Goal: Task Accomplishment & Management: Manage account settings

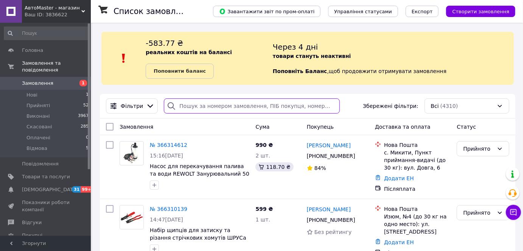
click at [192, 101] on input "search" at bounding box center [252, 105] width 176 height 15
paste input "20451263273545"
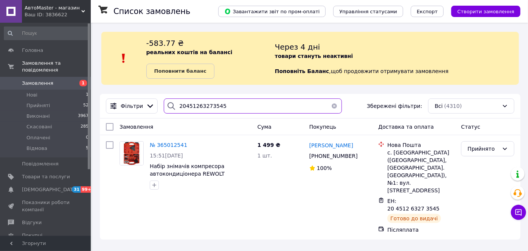
type input "20451263273545"
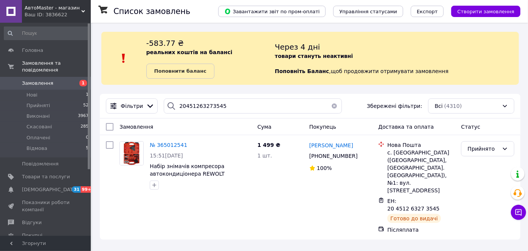
click at [41, 80] on link "Замовлення 1" at bounding box center [46, 83] width 93 height 13
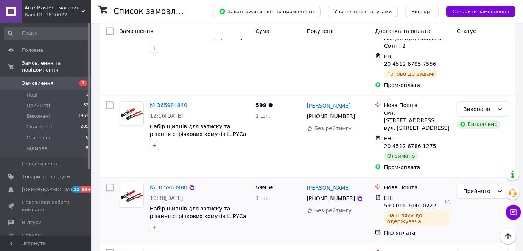
scroll to position [1583, 0]
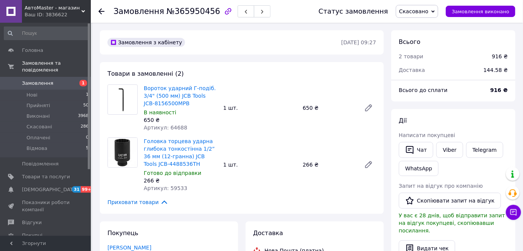
click at [35, 80] on span "Замовлення" at bounding box center [37, 83] width 31 height 7
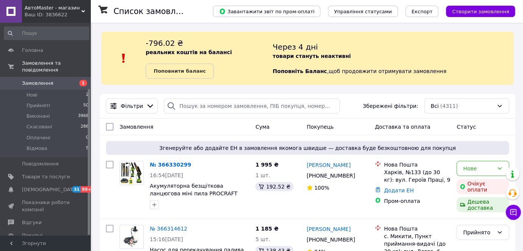
scroll to position [69, 0]
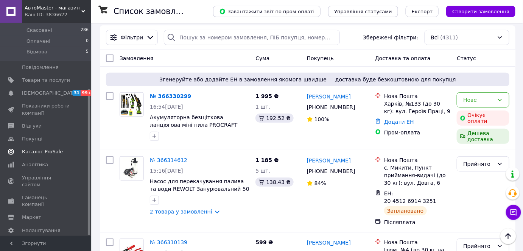
click at [33, 148] on span "Каталог ProSale" at bounding box center [42, 151] width 41 height 7
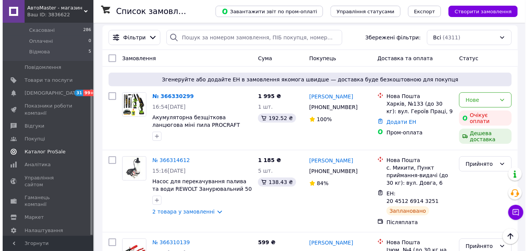
scroll to position [42, 0]
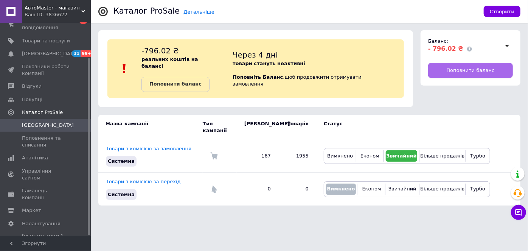
click at [460, 65] on link "Поповнити баланс" at bounding box center [470, 70] width 85 height 15
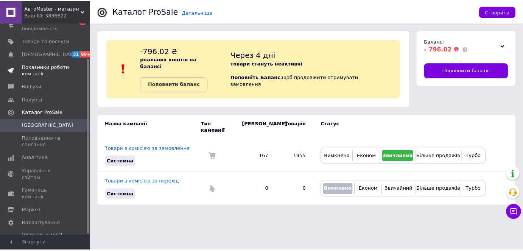
scroll to position [0, 0]
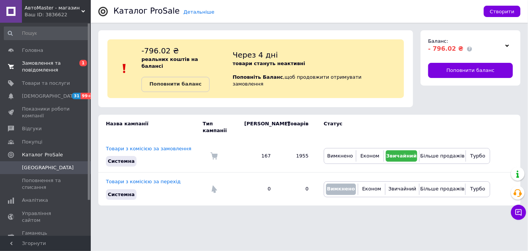
click at [41, 64] on span "Замовлення та повідомлення" at bounding box center [46, 67] width 48 height 14
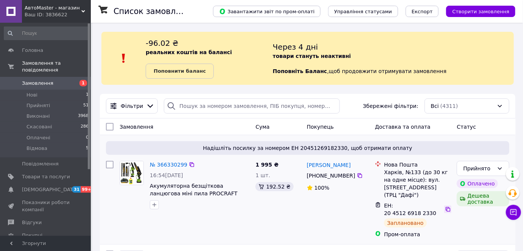
click at [445, 206] on icon at bounding box center [448, 209] width 6 height 6
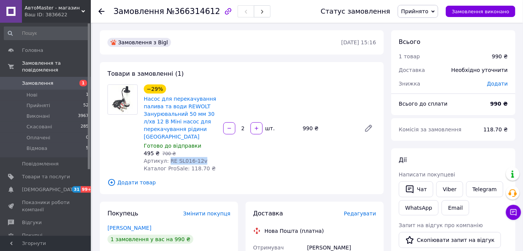
drag, startPoint x: 201, startPoint y: 154, endPoint x: 166, endPoint y: 152, distance: 35.7
click at [166, 157] on div "Артикул: RE SL016-12v" at bounding box center [180, 161] width 73 height 8
copy span "RE SL016-12v"
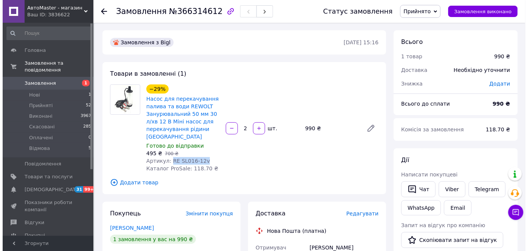
scroll to position [34, 0]
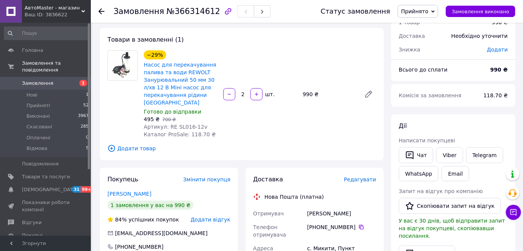
click at [141, 144] on span "Додати товар" at bounding box center [242, 148] width 269 height 8
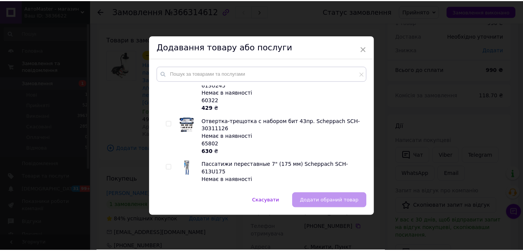
scroll to position [0, 0]
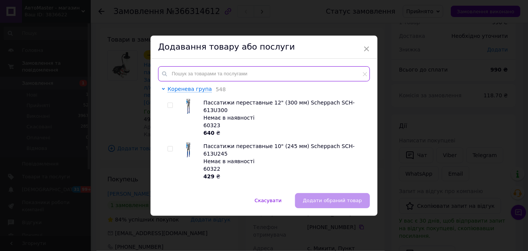
click at [185, 74] on input "text" at bounding box center [264, 73] width 212 height 15
paste input "RE SLH19-PVC"
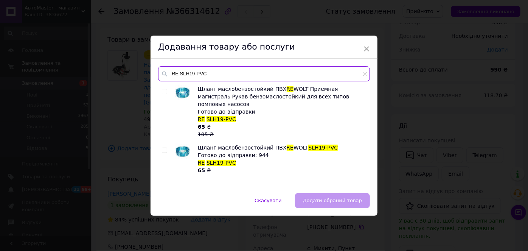
type input "RE SLH19-PVC"
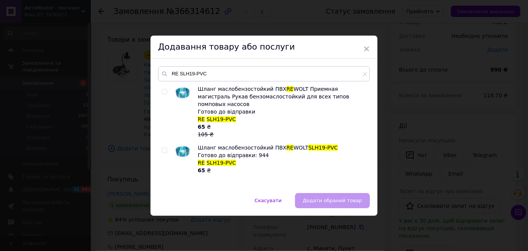
click at [162, 148] on input "checkbox" at bounding box center [164, 150] width 5 height 5
checkbox input "true"
click at [337, 199] on span "Додати обраний товар" at bounding box center [332, 201] width 59 height 6
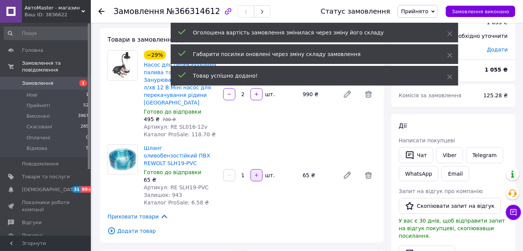
click at [258, 173] on icon "button" at bounding box center [256, 175] width 5 height 5
type input "3"
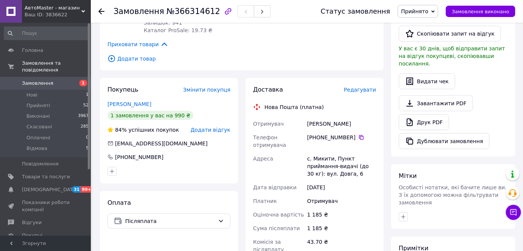
scroll to position [310, 0]
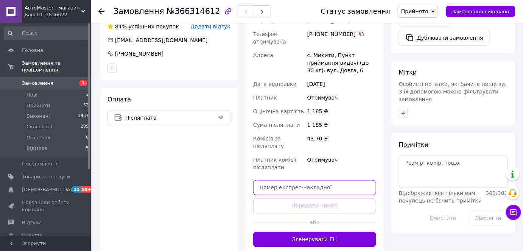
click at [287, 180] on input "text" at bounding box center [314, 187] width 123 height 15
paste input "20451269143251"
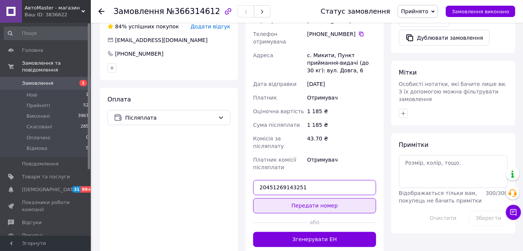
type input "20451269143251"
click at [307, 198] on button "Передати номер" at bounding box center [314, 205] width 123 height 15
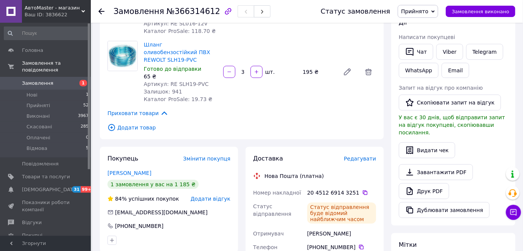
scroll to position [0, 0]
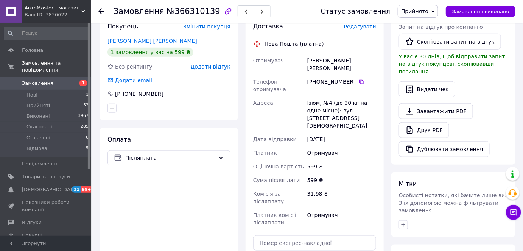
scroll to position [241, 0]
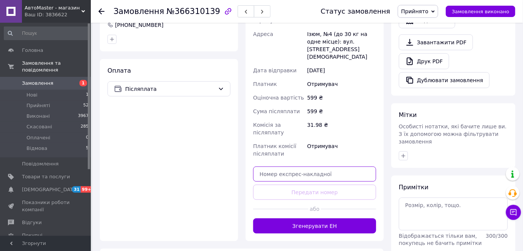
click at [299, 167] on input "text" at bounding box center [314, 174] width 123 height 15
paste input "20451269145379"
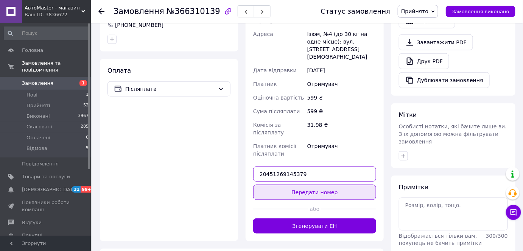
type input "20451269145379"
click at [311, 185] on button "Передати номер" at bounding box center [314, 192] width 123 height 15
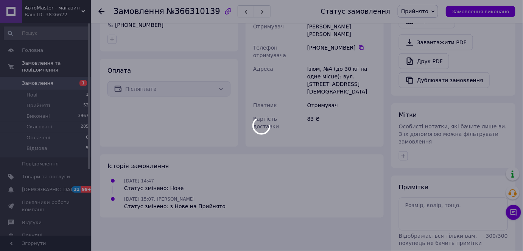
scroll to position [238, 0]
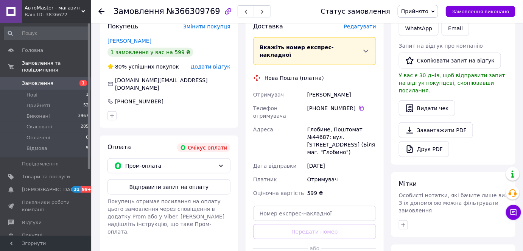
scroll to position [206, 0]
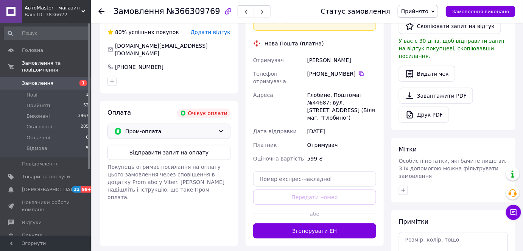
click at [192, 127] on span "Пром-оплата" at bounding box center [170, 131] width 90 height 8
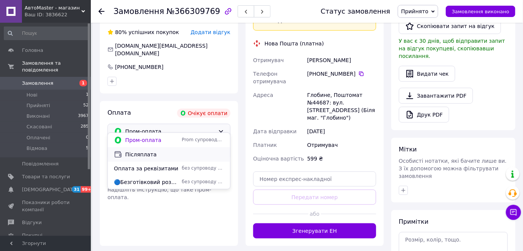
click at [141, 154] on span "Післяплата" at bounding box center [174, 155] width 99 height 8
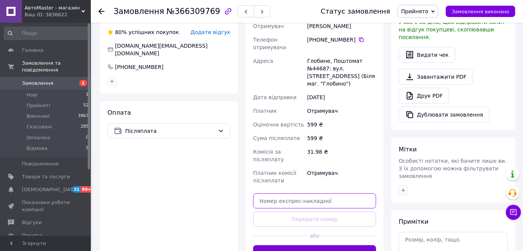
click at [305, 204] on input "text" at bounding box center [314, 200] width 123 height 15
paste input "20451269146026"
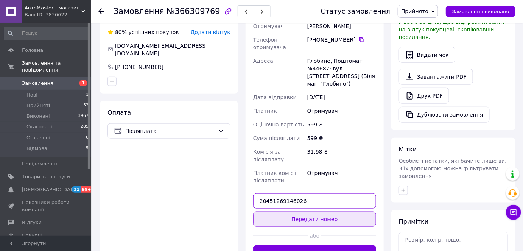
type input "20451269146026"
click at [304, 217] on button "Передати номер" at bounding box center [314, 219] width 123 height 15
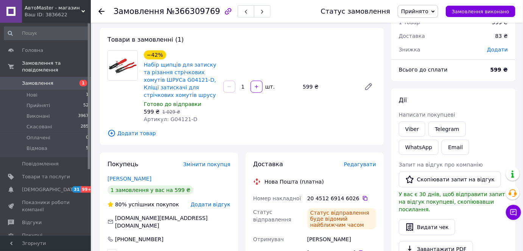
scroll to position [0, 0]
